Goal: Information Seeking & Learning: Check status

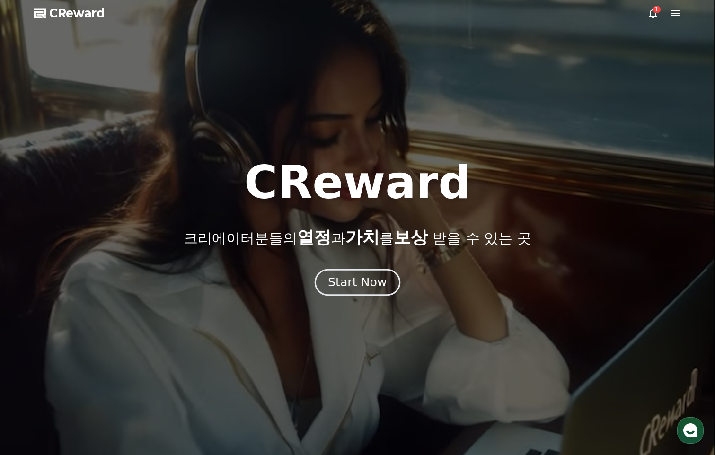
click at [362, 280] on div "Start Now" at bounding box center [357, 282] width 59 height 16
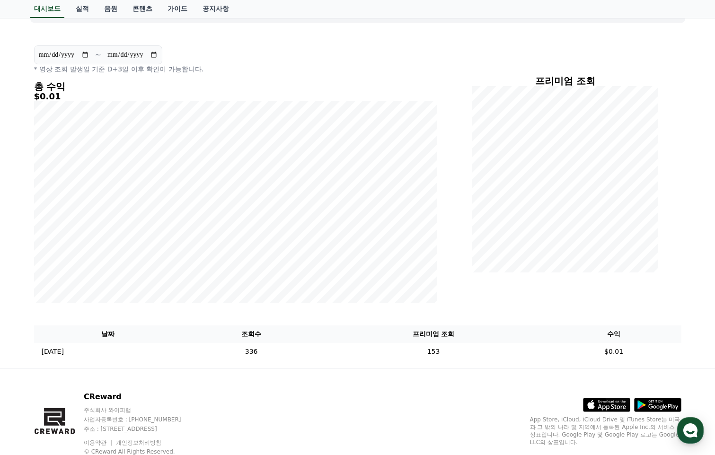
scroll to position [95, 0]
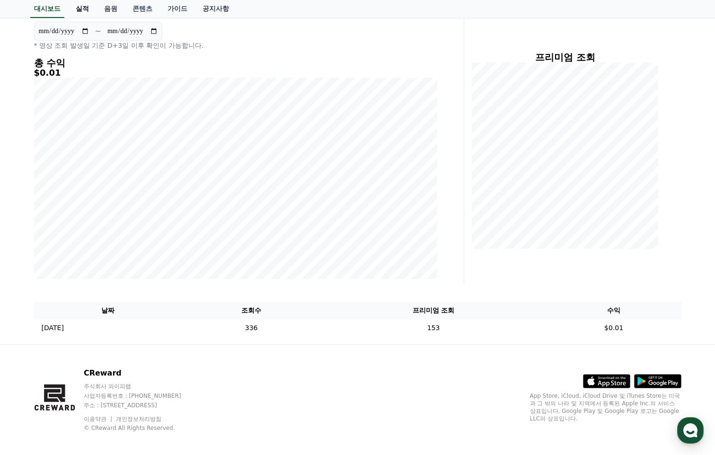
click at [88, 8] on link "실적" at bounding box center [82, 9] width 28 height 18
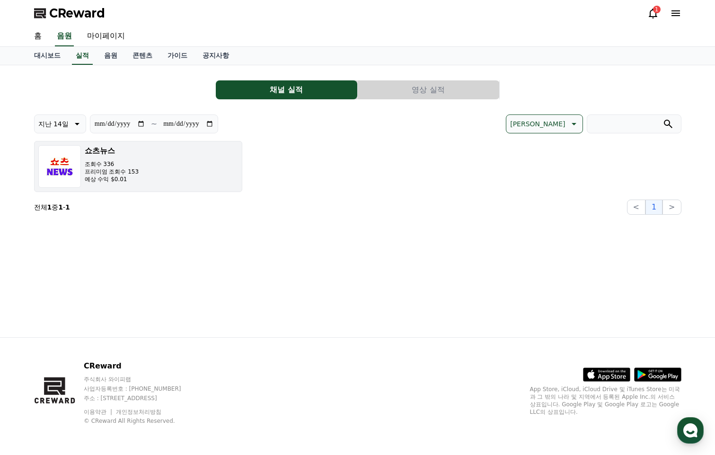
click at [159, 169] on button "[DEMOGRAPHIC_DATA]수 336 프리미엄 조회수 153 예상 수익 $0.01" at bounding box center [138, 166] width 208 height 51
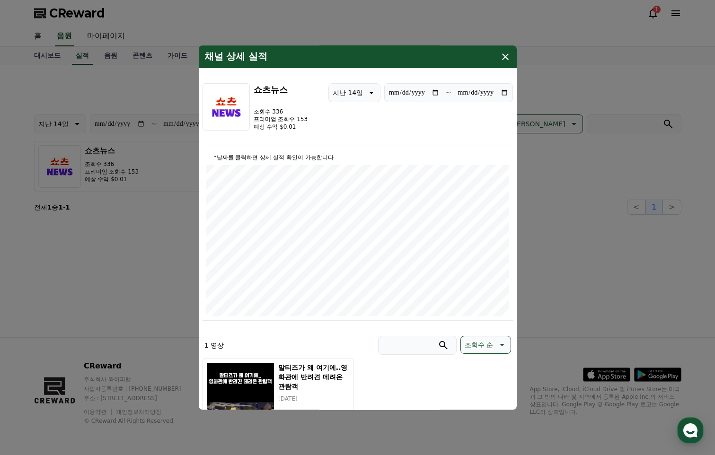
click at [504, 60] on icon "modal" at bounding box center [505, 56] width 11 height 11
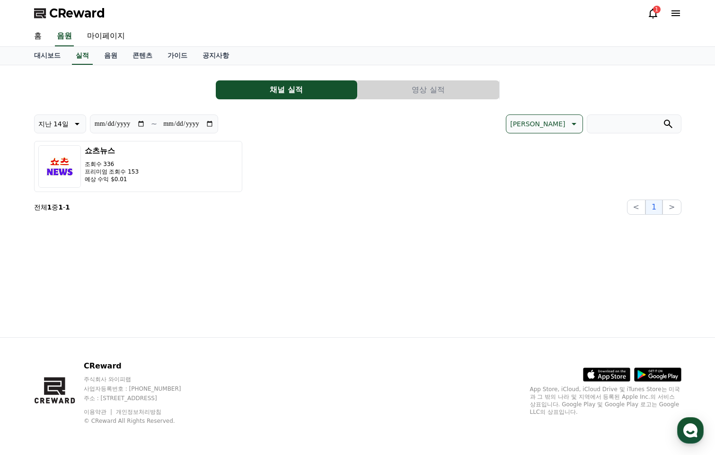
click at [650, 20] on div "1" at bounding box center [664, 13] width 34 height 15
click at [654, 16] on icon at bounding box center [653, 14] width 9 height 10
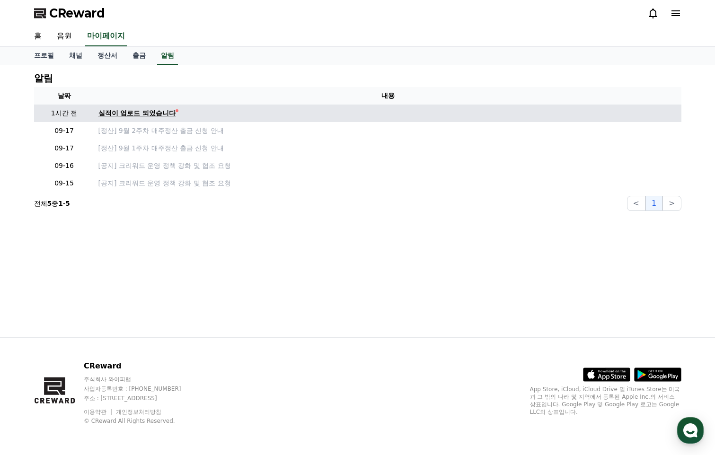
click at [133, 113] on div "실적이 업로드 되었습니다" at bounding box center [137, 113] width 78 height 10
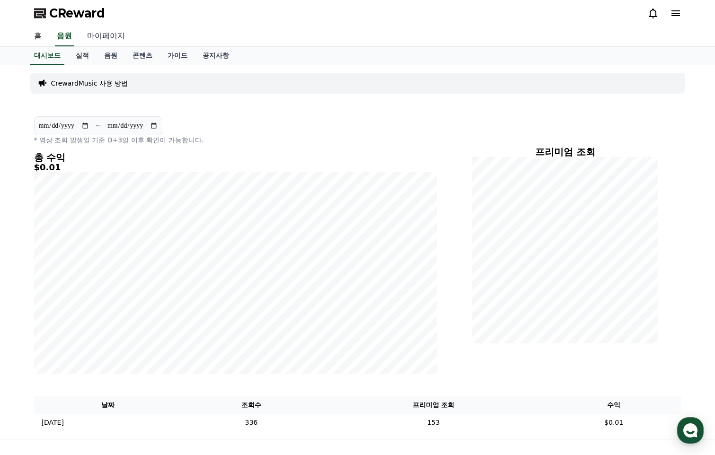
click at [101, 36] on link "마이페이지" at bounding box center [105, 36] width 53 height 20
select select "**********"
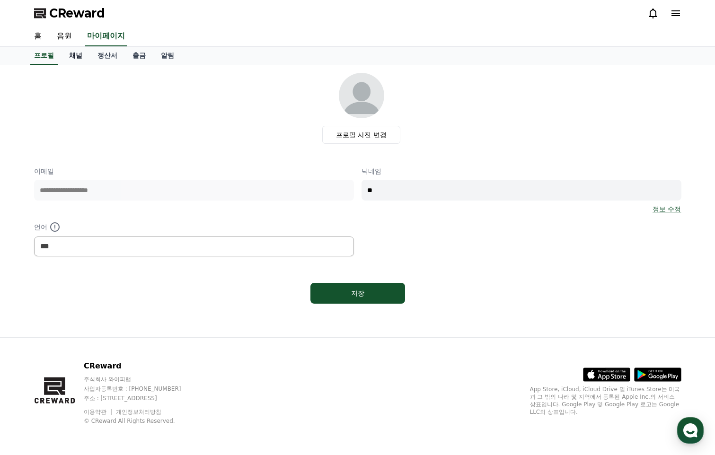
click at [75, 56] on link "채널" at bounding box center [76, 56] width 28 height 18
